Goal: Find specific page/section: Find specific page/section

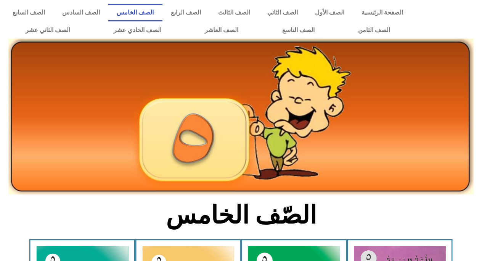
click at [466, 19] on div at bounding box center [449, 21] width 66 height 43
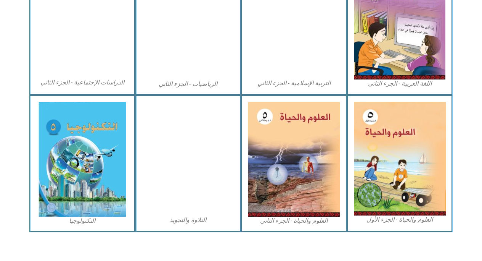
scroll to position [423, 0]
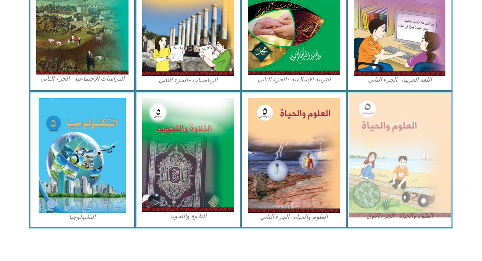
click at [393, 151] on img at bounding box center [399, 154] width 101 height 125
click at [397, 164] on img at bounding box center [399, 154] width 101 height 125
click at [425, 163] on img at bounding box center [399, 154] width 101 height 125
click at [403, 151] on img at bounding box center [399, 154] width 101 height 125
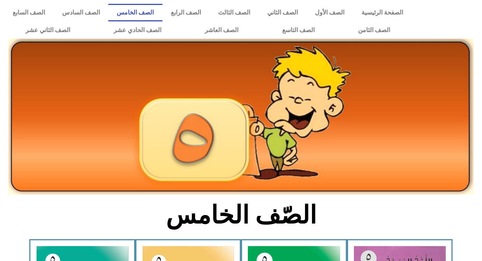
scroll to position [423, 0]
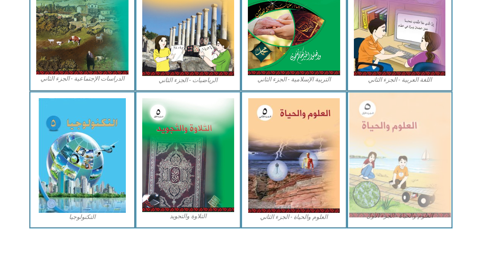
click at [400, 122] on img at bounding box center [399, 154] width 101 height 125
click at [399, 125] on img at bounding box center [399, 154] width 101 height 125
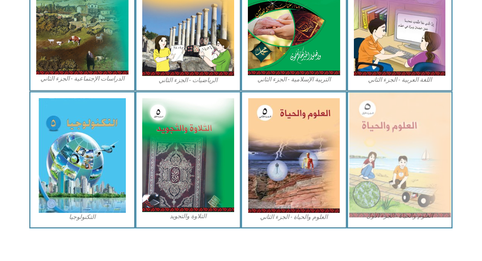
click at [399, 125] on img at bounding box center [399, 154] width 101 height 125
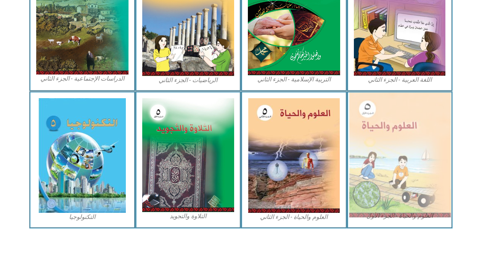
click at [399, 125] on img at bounding box center [399, 154] width 101 height 125
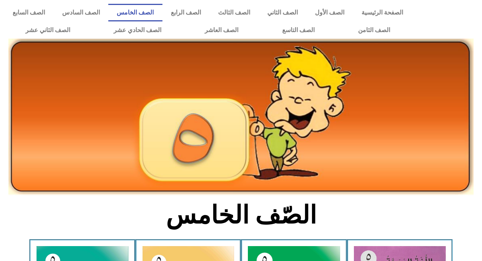
click at [466, 15] on div at bounding box center [449, 21] width 66 height 43
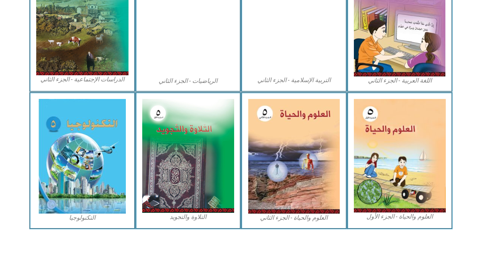
scroll to position [423, 0]
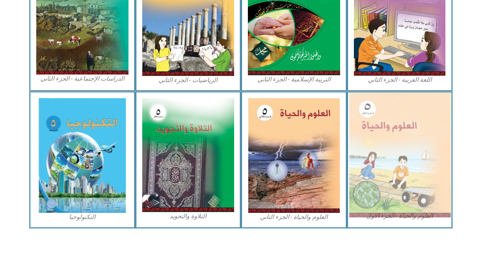
click at [382, 144] on img at bounding box center [399, 154] width 101 height 125
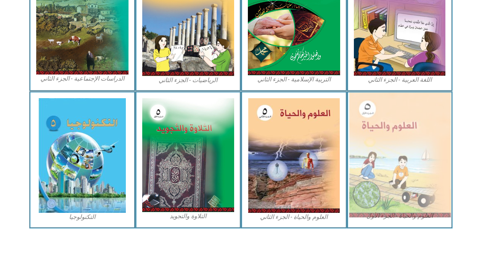
click at [382, 144] on img at bounding box center [399, 154] width 101 height 125
click at [405, 150] on img at bounding box center [399, 154] width 101 height 125
